Goal: Task Accomplishment & Management: Manage account settings

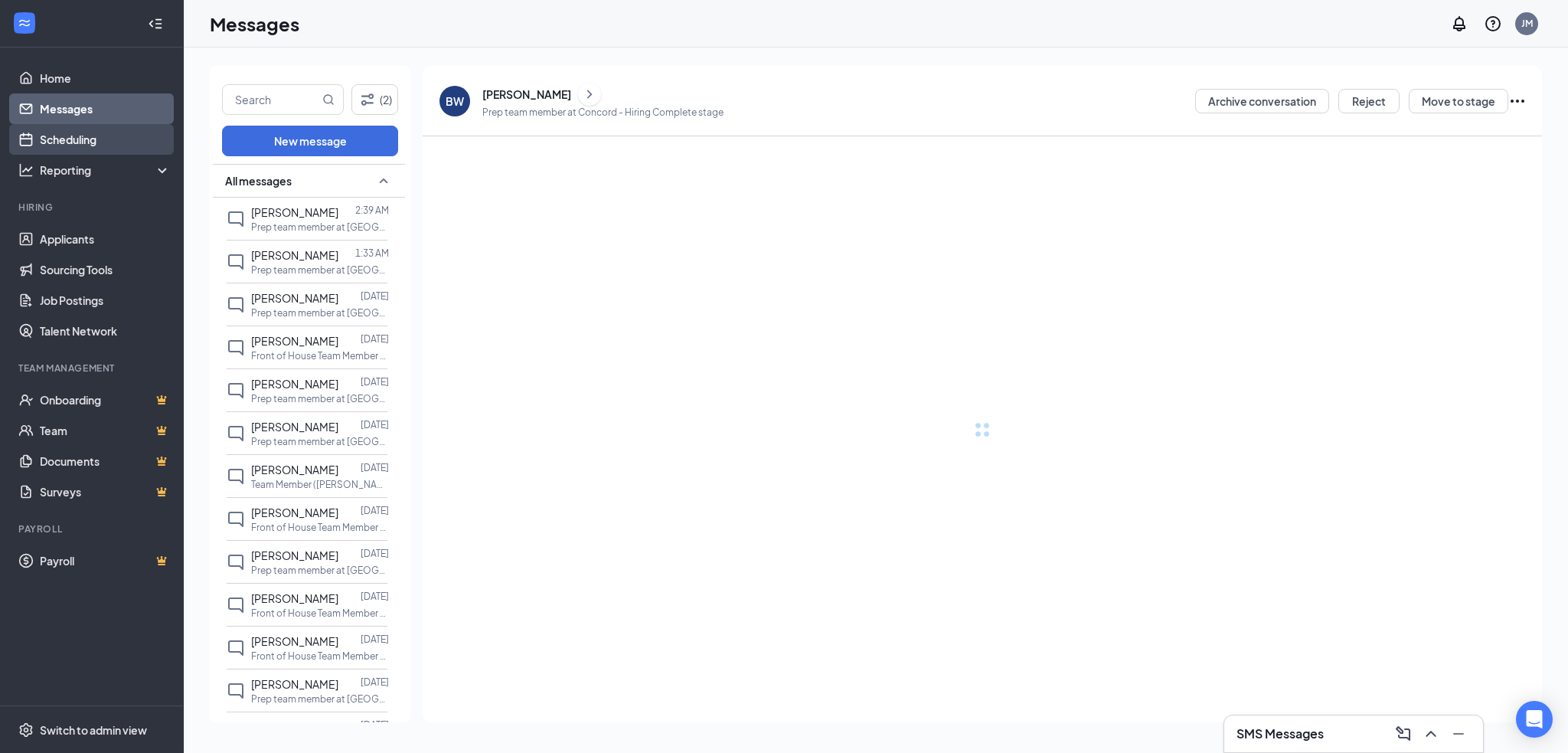
click at [93, 143] on link "Scheduling" at bounding box center [105, 139] width 131 height 31
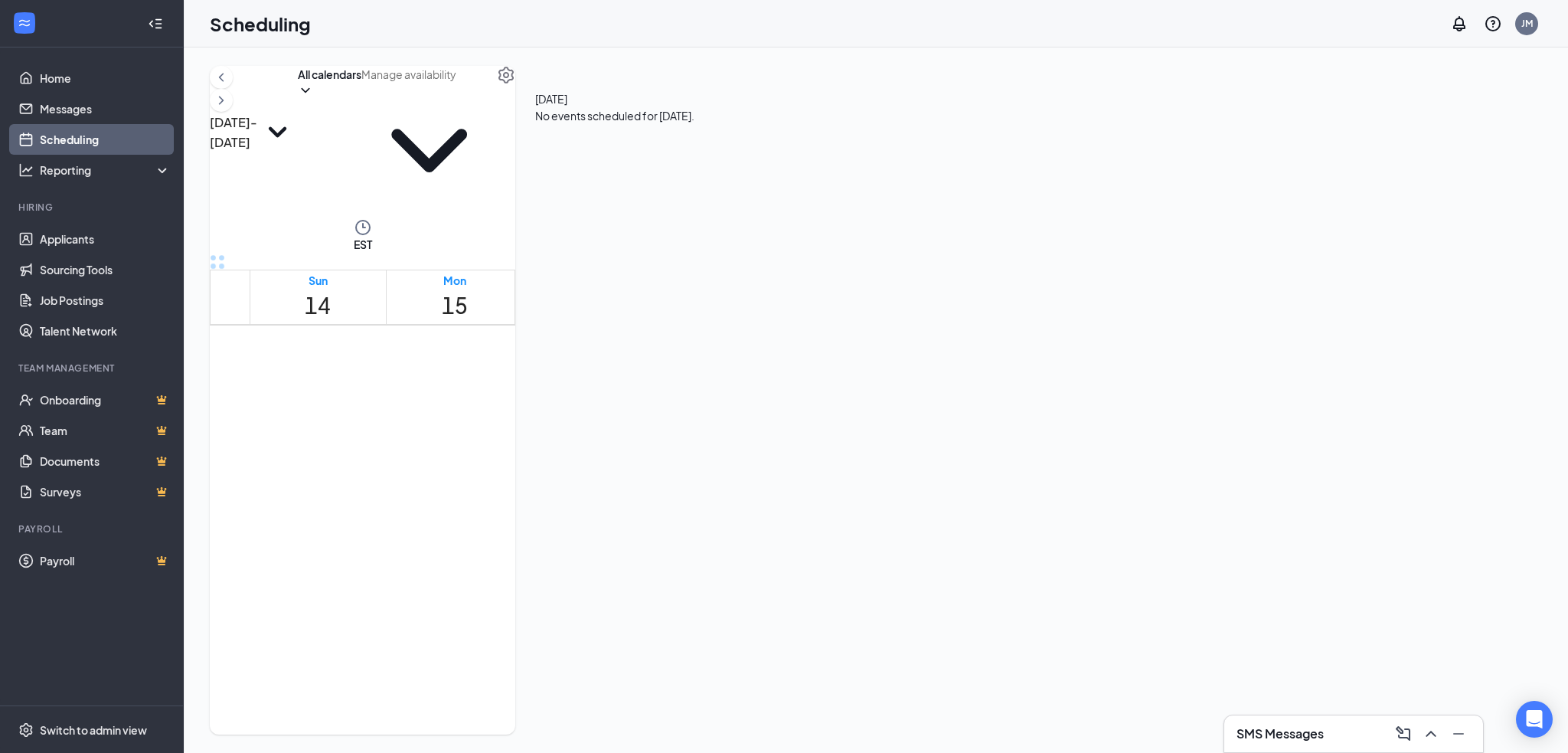
scroll to position [1366, 0]
click at [856, 374] on div at bounding box center [856, 367] width 0 height 69
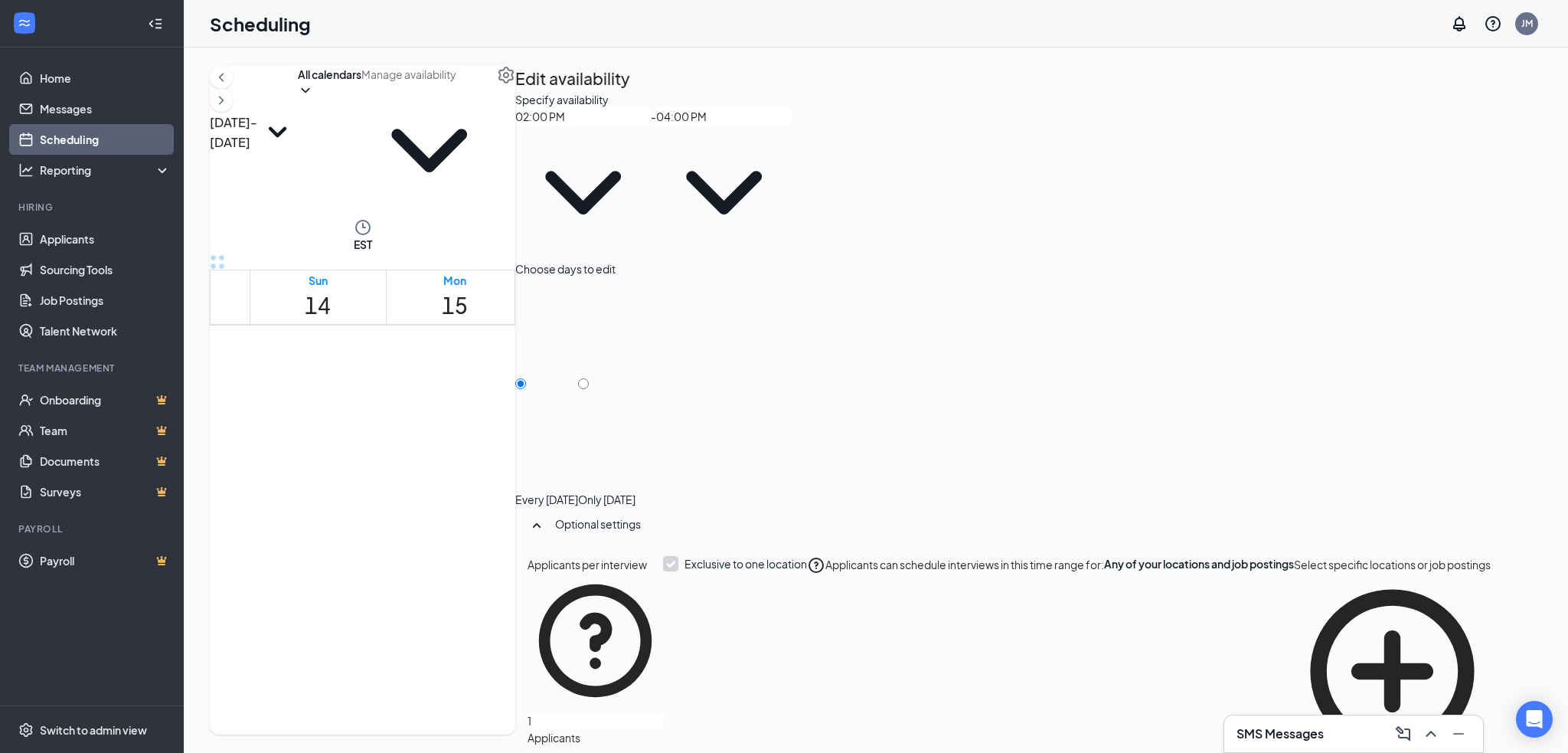
click at [869, 346] on span "3:45-4:00 PM" at bounding box center [886, 339] width 60 height 16
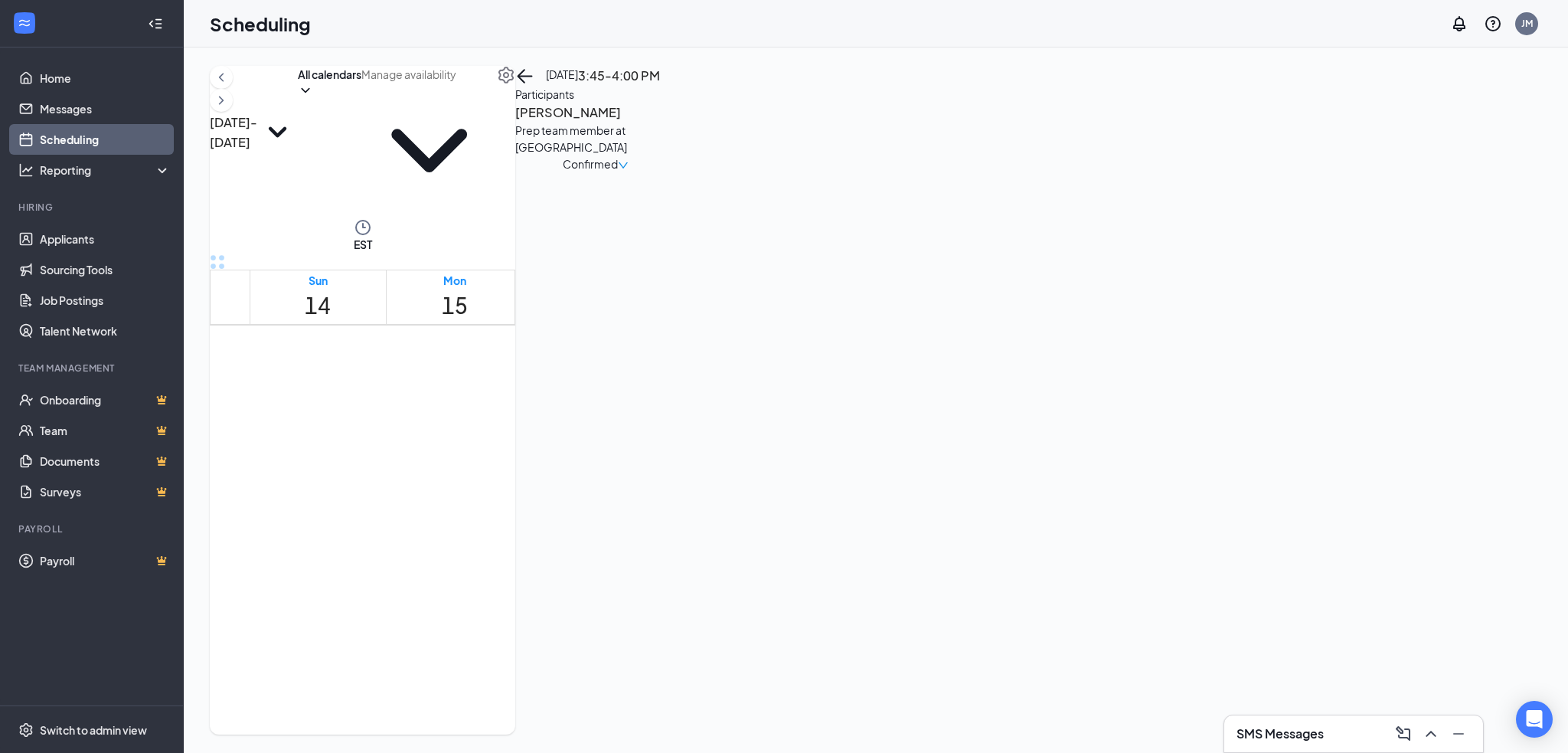
click at [676, 173] on div "Confirmed" at bounding box center [596, 164] width 160 height 17
click at [617, 173] on span "Confirmed" at bounding box center [591, 164] width 55 height 17
click at [1406, 333] on span "Cancel" at bounding box center [1390, 340] width 36 height 13
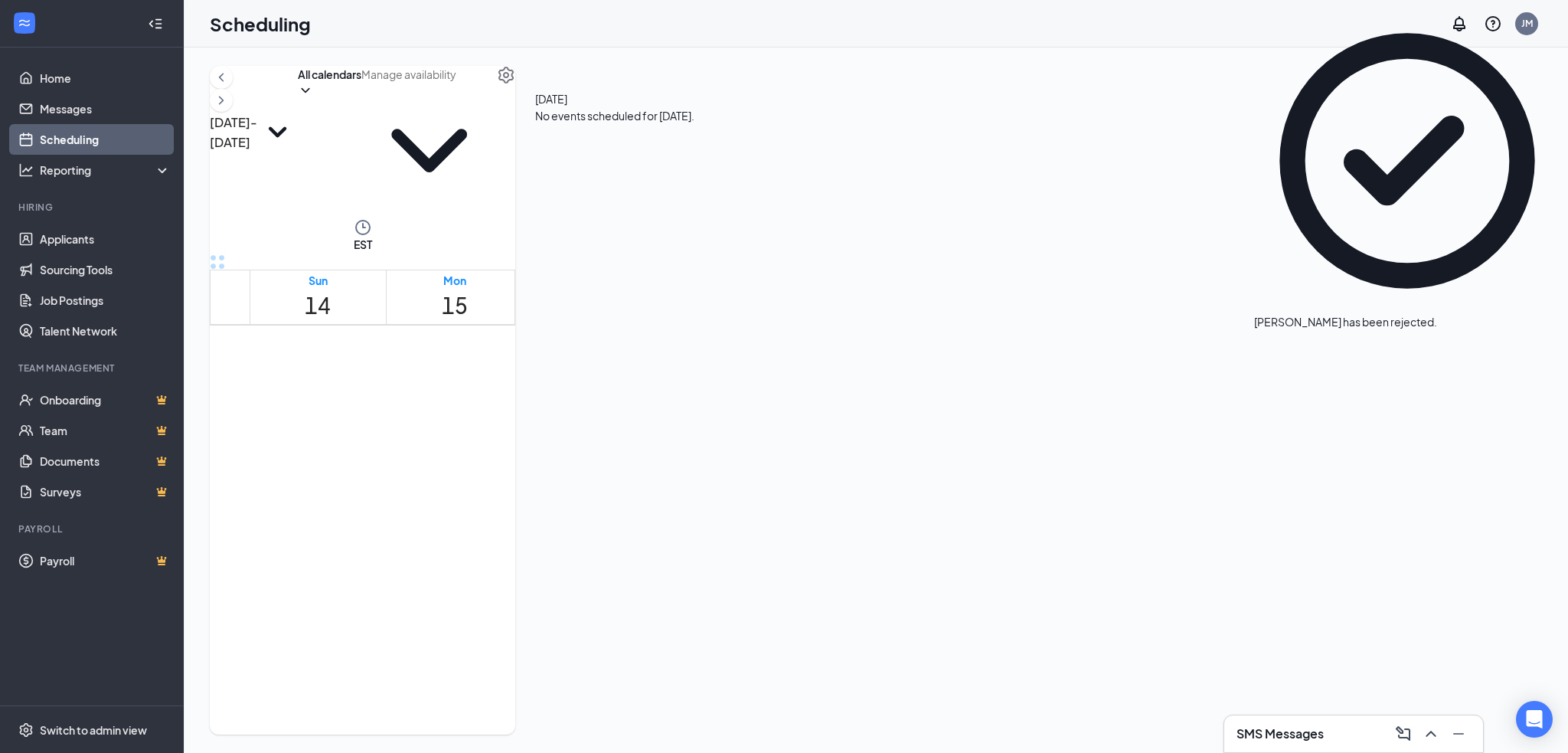
click at [1009, 331] on span "2:30-2:45 PM" at bounding box center [1023, 339] width 60 height 16
click at [617, 173] on span "Confirmed" at bounding box center [591, 164] width 55 height 17
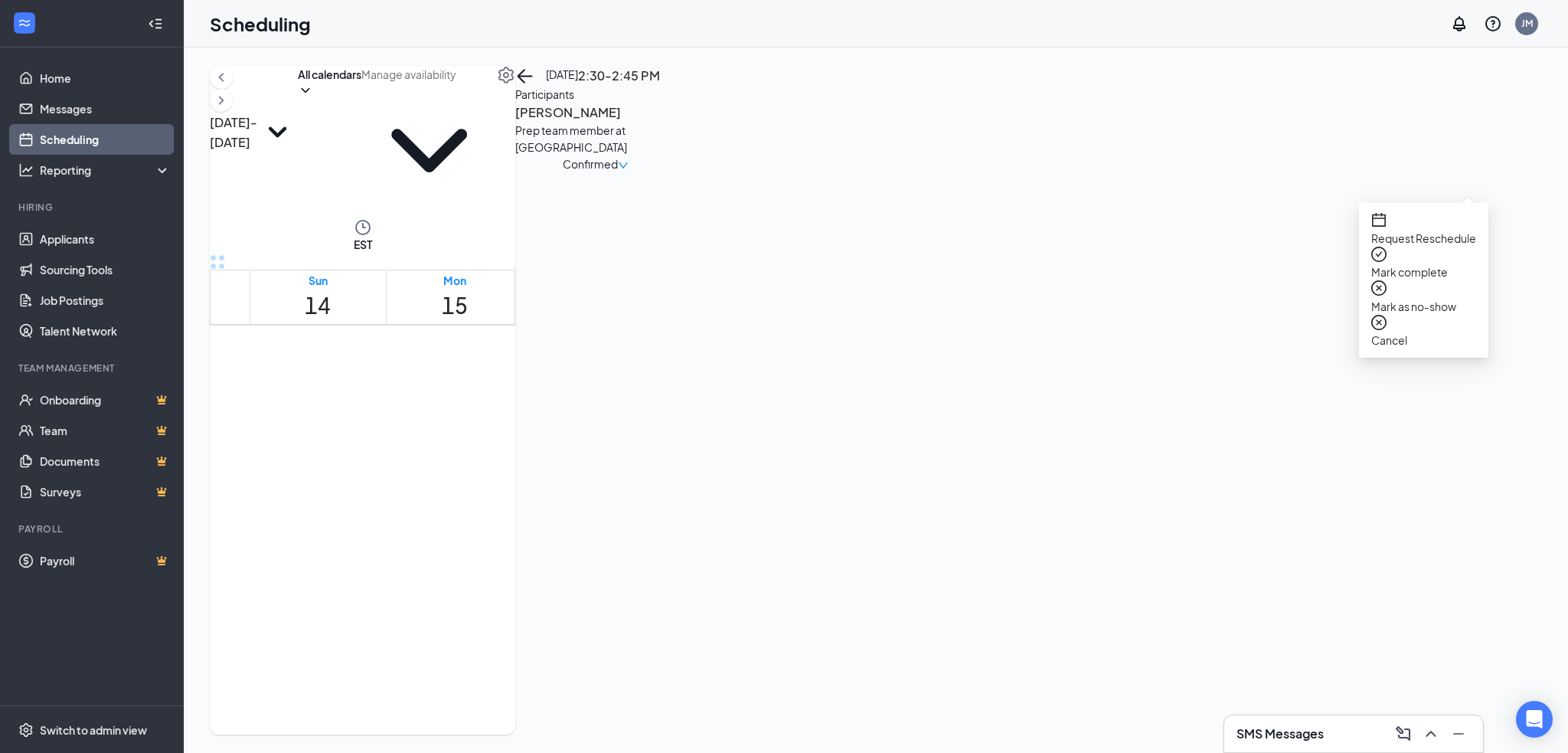
click at [1436, 315] on div "Cancel" at bounding box center [1424, 332] width 105 height 34
